Goal: Information Seeking & Learning: Learn about a topic

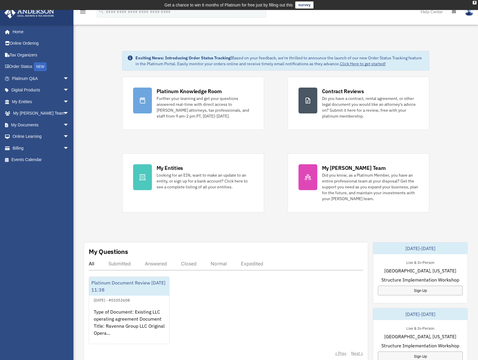
click at [23, 64] on link "Order Status NEW" at bounding box center [41, 67] width 74 height 12
click at [63, 136] on span "arrow_drop_down" at bounding box center [69, 137] width 12 height 12
click at [40, 173] on link "Resources" at bounding box center [43, 171] width 70 height 12
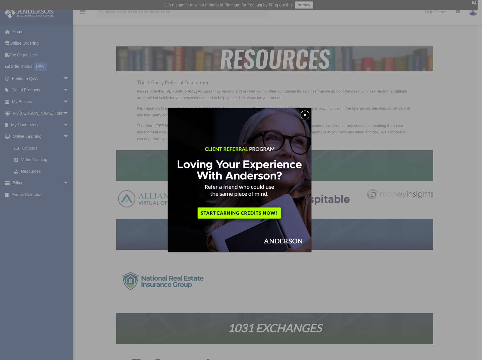
click at [304, 115] on button "x" at bounding box center [305, 114] width 9 height 9
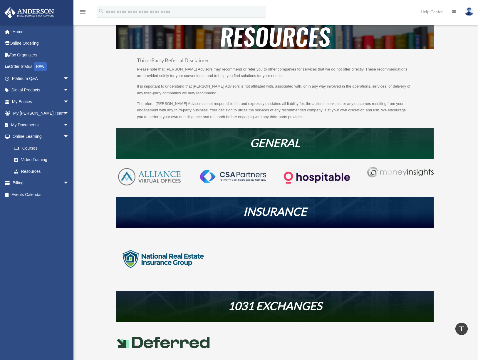
scroll to position [10, 0]
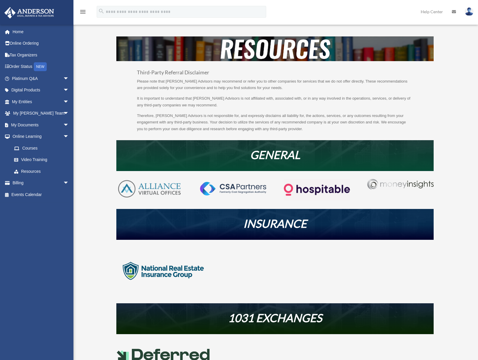
click at [35, 160] on link "Video Training" at bounding box center [43, 160] width 70 height 12
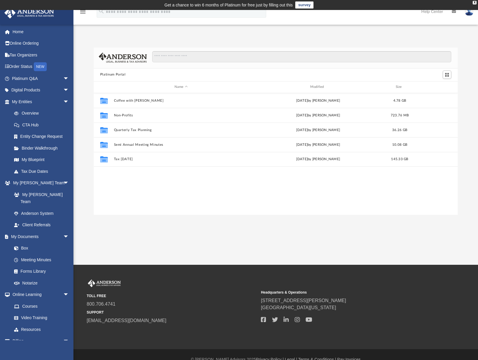
scroll to position [129, 360]
click at [121, 229] on div "App [EMAIL_ADDRESS][DOMAIN_NAME] Sign Out [EMAIL_ADDRESS][DOMAIN_NAME] Home Onl…" at bounding box center [239, 137] width 478 height 255
click at [63, 90] on span "arrow_drop_down" at bounding box center [69, 90] width 12 height 12
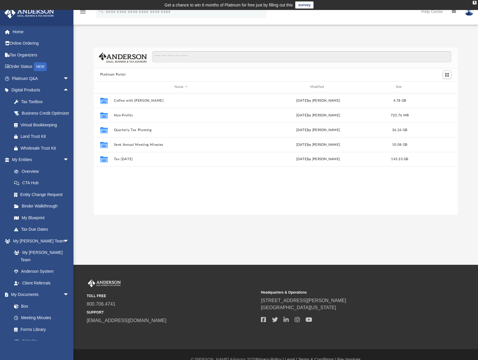
click at [63, 90] on span "arrow_drop_up" at bounding box center [69, 90] width 12 height 12
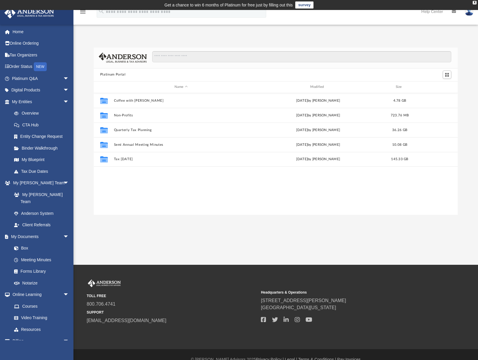
click at [309, 341] on div "TOLL FREE 800.706.4741 SUPPORT info@andersonadvisors.com Headquarters & Operati…" at bounding box center [239, 307] width 478 height 84
